Goal: Navigation & Orientation: Find specific page/section

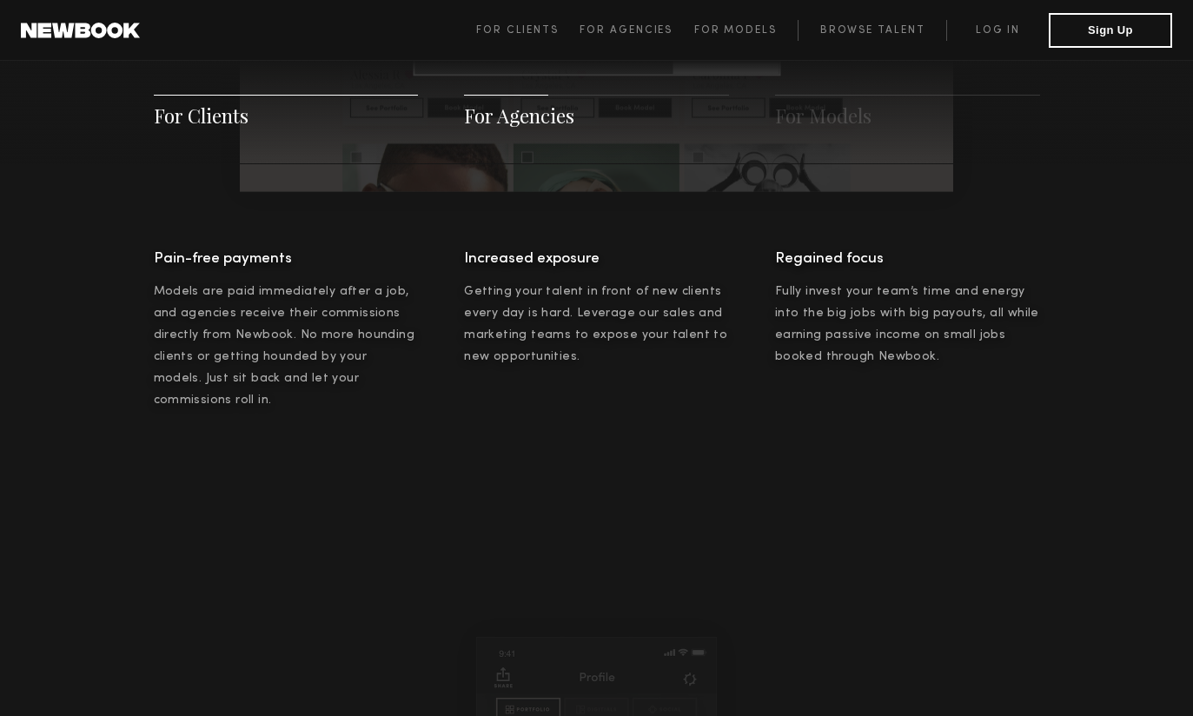
scroll to position [1751, 0]
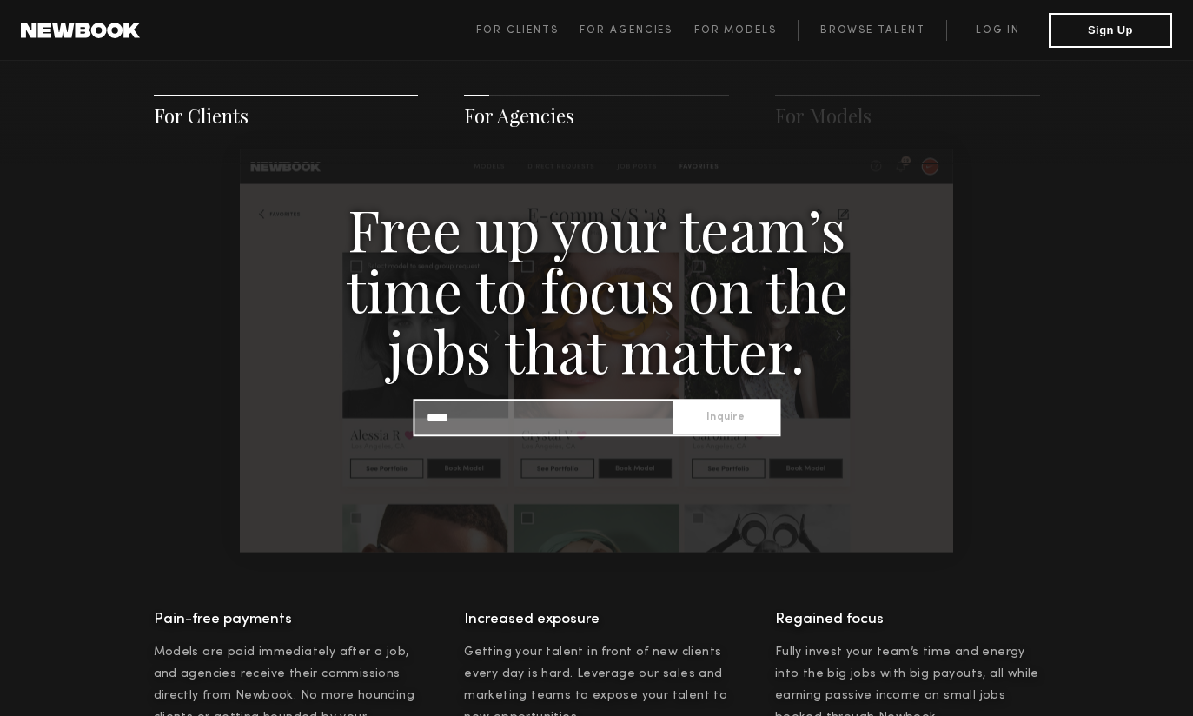
click at [83, 32] on link at bounding box center [80, 31] width 119 height 16
click at [84, 32] on link at bounding box center [80, 31] width 119 height 16
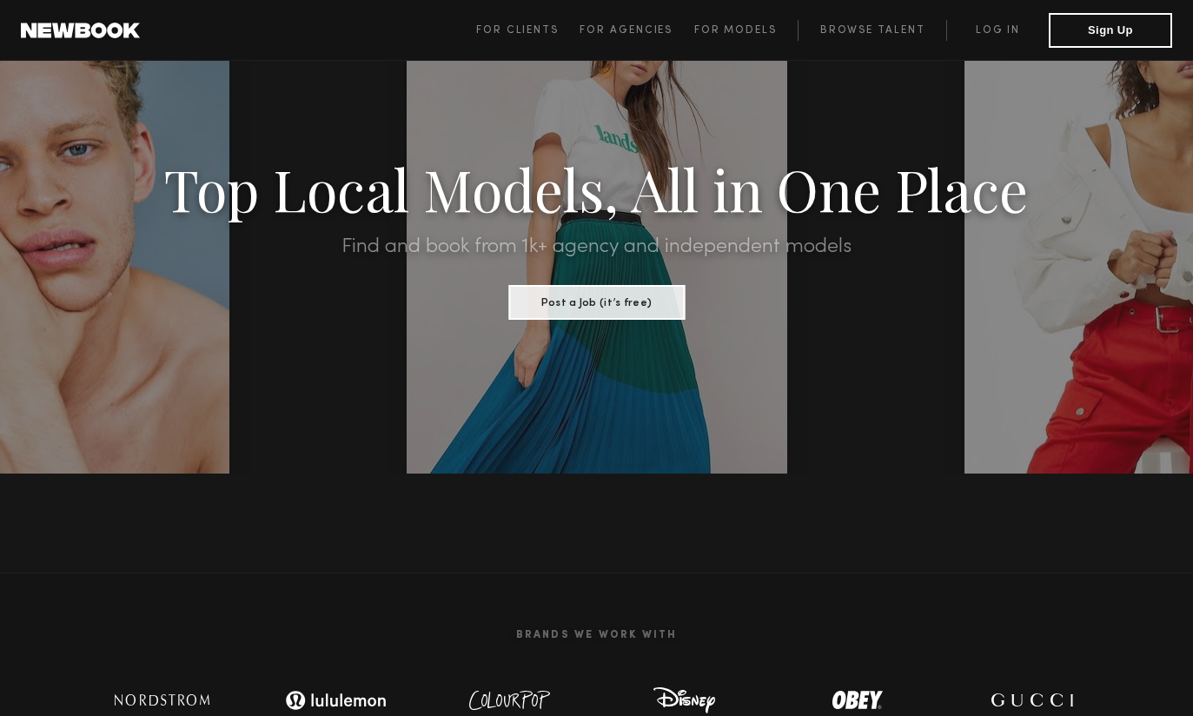
scroll to position [110, 0]
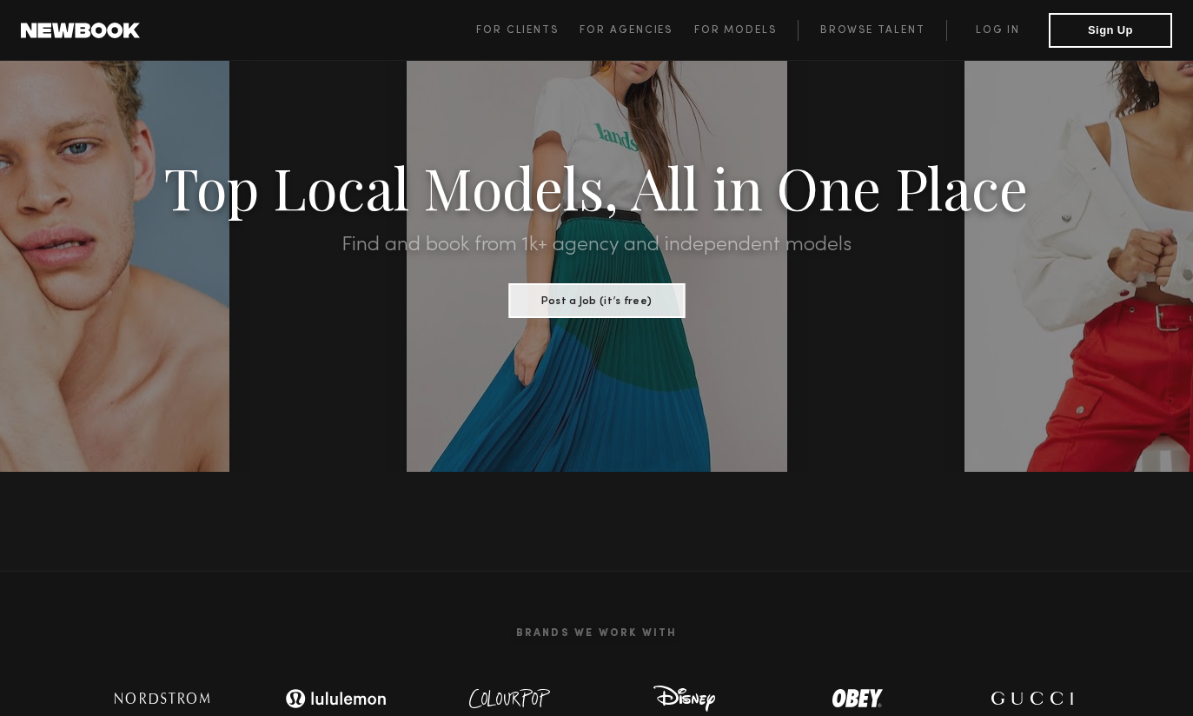
click at [56, 443] on div at bounding box center [39, 235] width 381 height 476
click at [874, 37] on link "Browse Talent" at bounding box center [872, 30] width 149 height 21
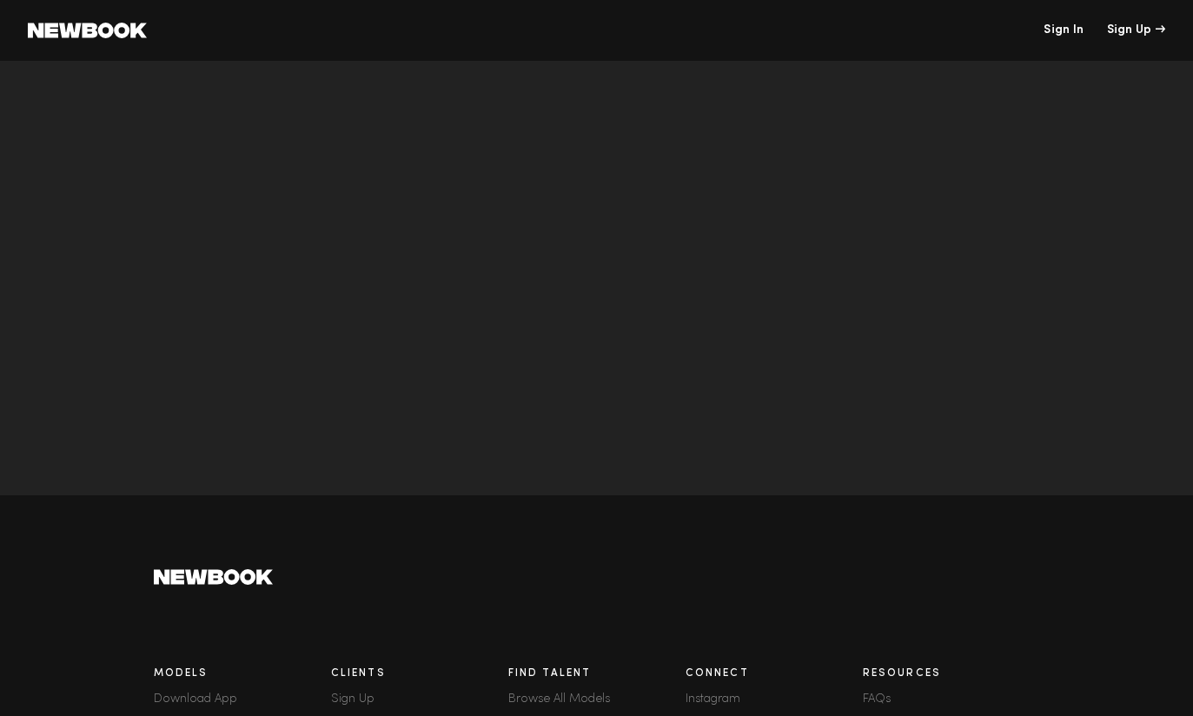
scroll to position [5391, 0]
